Goal: Complete application form

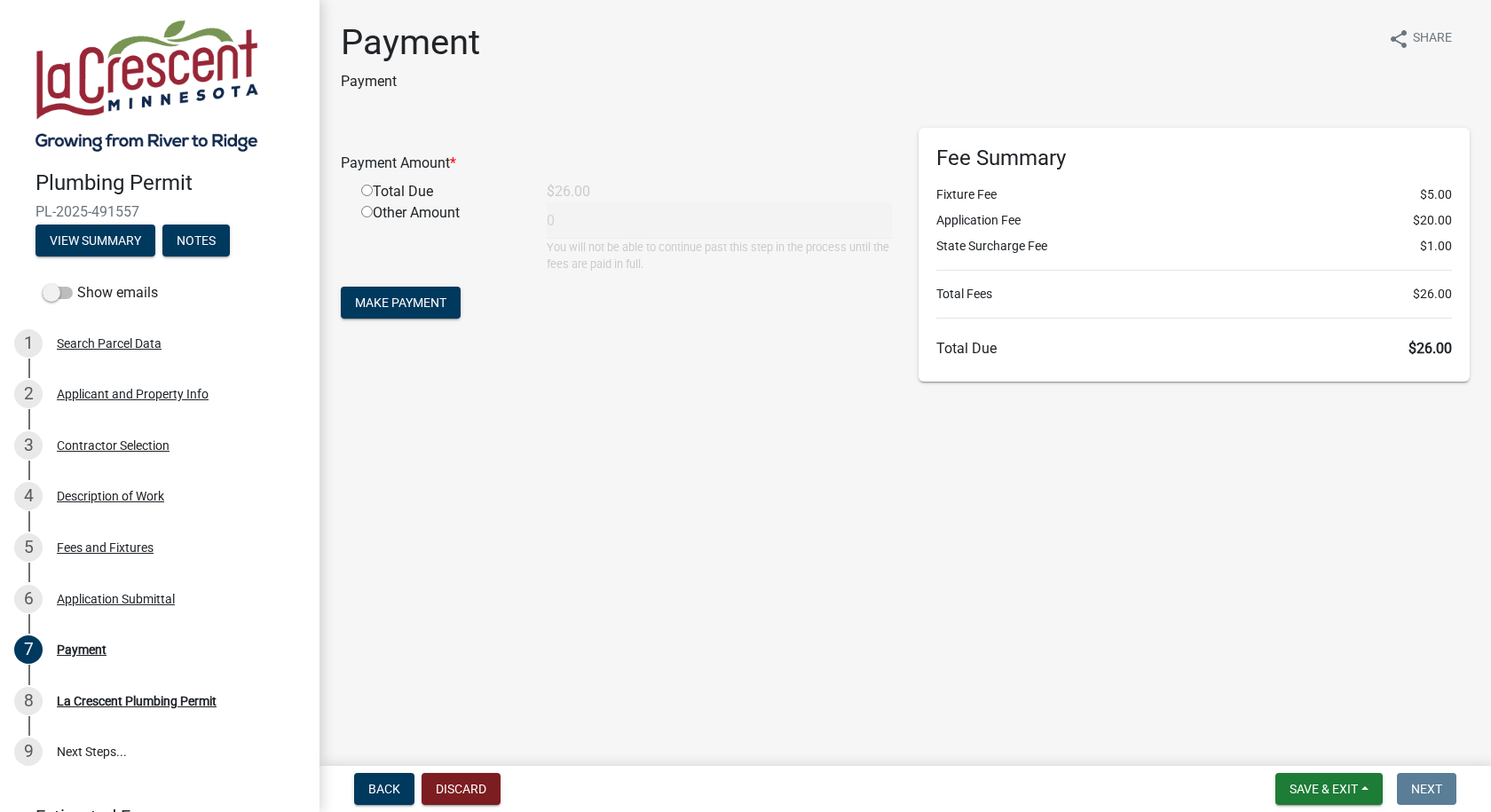
click at [370, 190] on input "radio" at bounding box center [367, 190] width 11 height 11
radio input "true"
type input "26"
click at [397, 303] on span "Make Payment" at bounding box center [401, 302] width 91 height 14
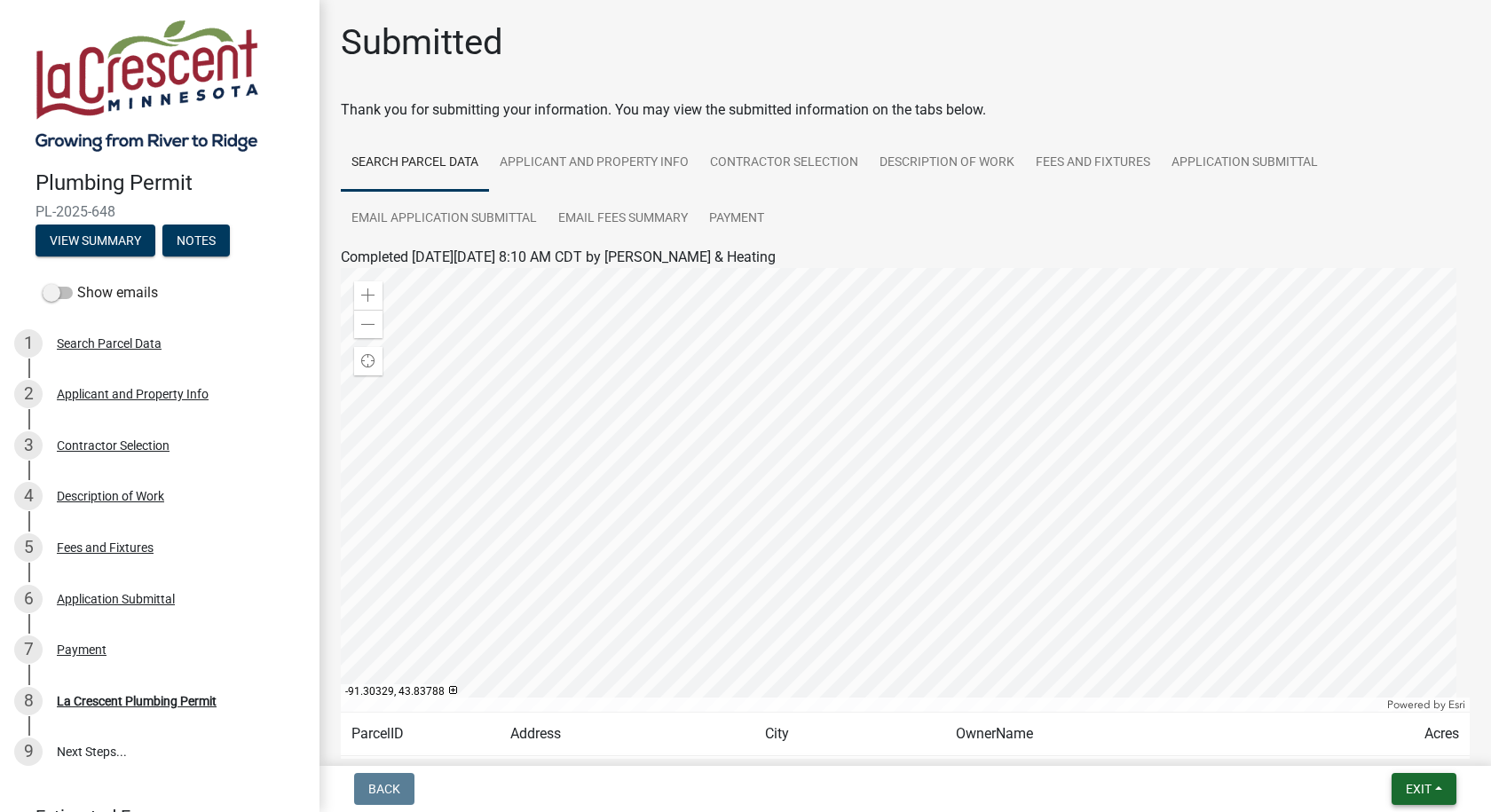
click at [1409, 791] on span "Exit" at bounding box center [1419, 788] width 26 height 14
click at [1380, 749] on button "Save & Exit" at bounding box center [1385, 742] width 142 height 43
